Goal: Connect with others: Connect with others

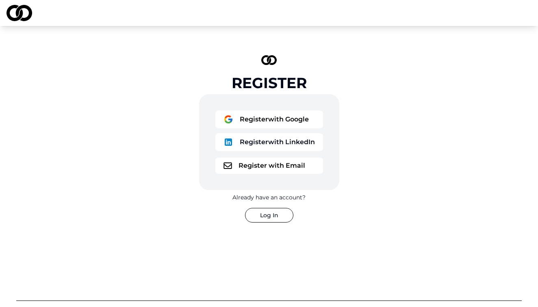
click at [279, 210] on button "Log In" at bounding box center [269, 215] width 48 height 15
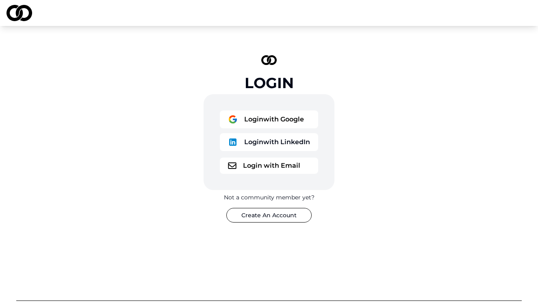
click at [262, 126] on button "Login with Google" at bounding box center [269, 120] width 98 height 18
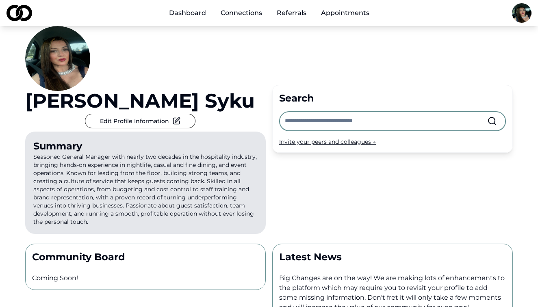
scroll to position [32, 0]
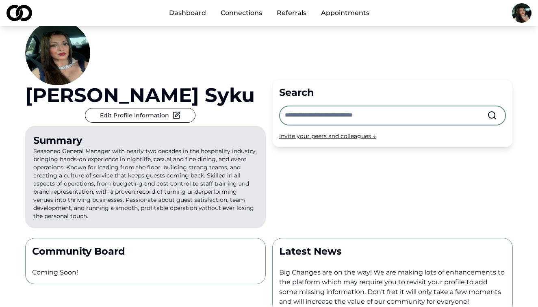
click at [190, 7] on link "Dashboard" at bounding box center [188, 13] width 50 height 16
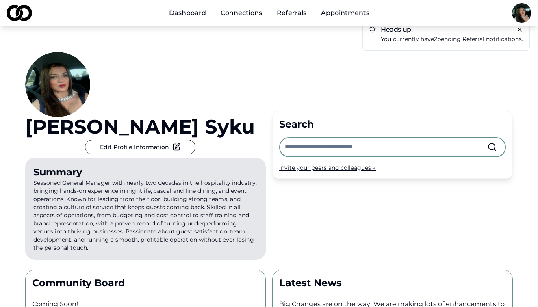
click at [190, 11] on link "Dashboard" at bounding box center [188, 13] width 50 height 16
click at [236, 15] on link "Connections" at bounding box center [241, 13] width 54 height 16
